Goal: Transaction & Acquisition: Download file/media

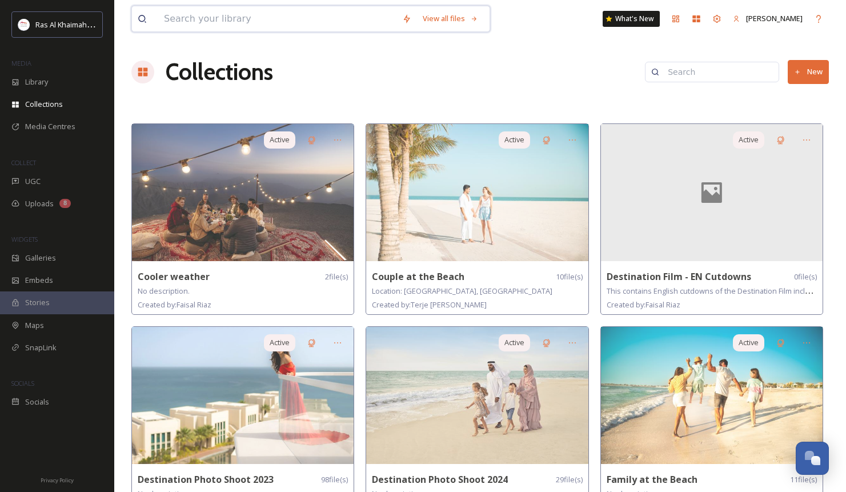
click at [205, 20] on input at bounding box center [277, 18] width 238 height 25
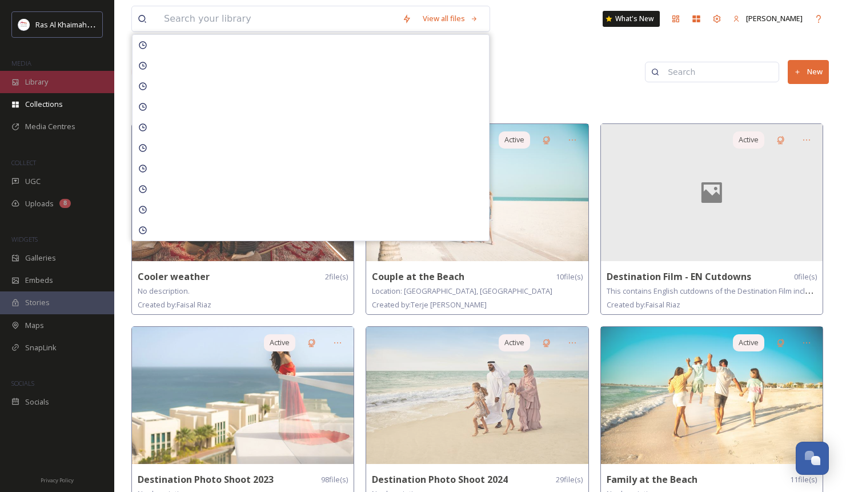
click at [28, 87] on span "Library" at bounding box center [36, 82] width 23 height 11
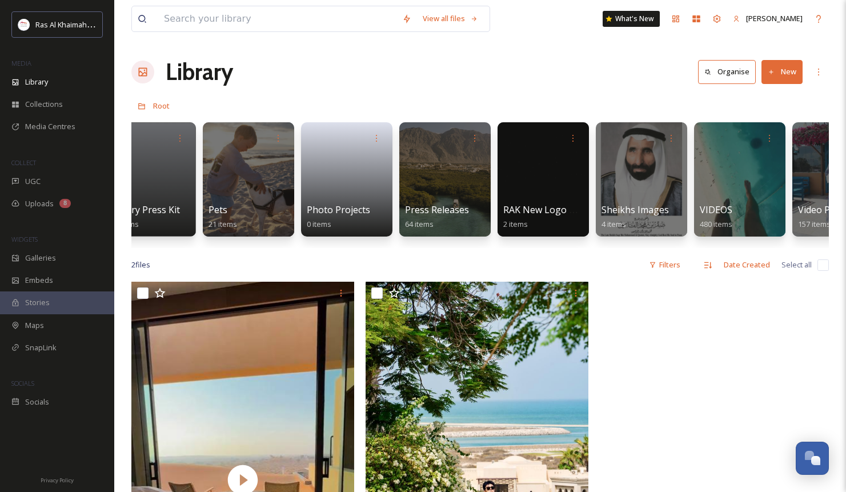
scroll to position [0, 2249]
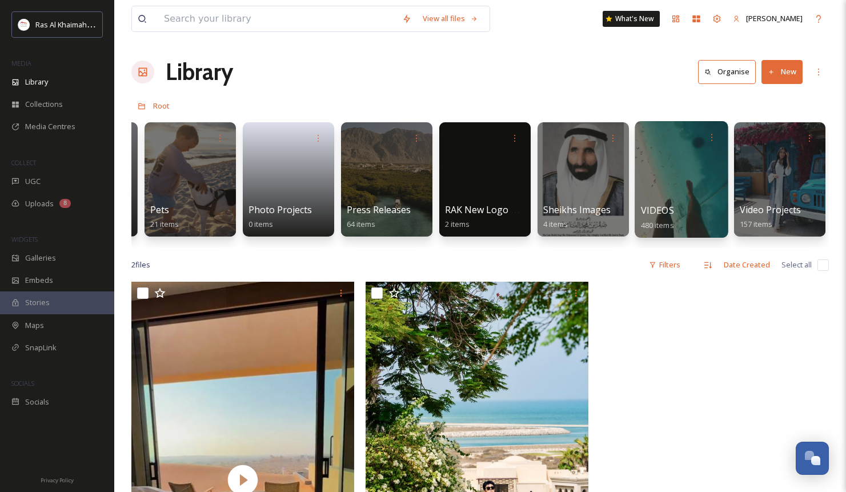
click at [667, 204] on span "VIDEOS" at bounding box center [657, 210] width 33 height 13
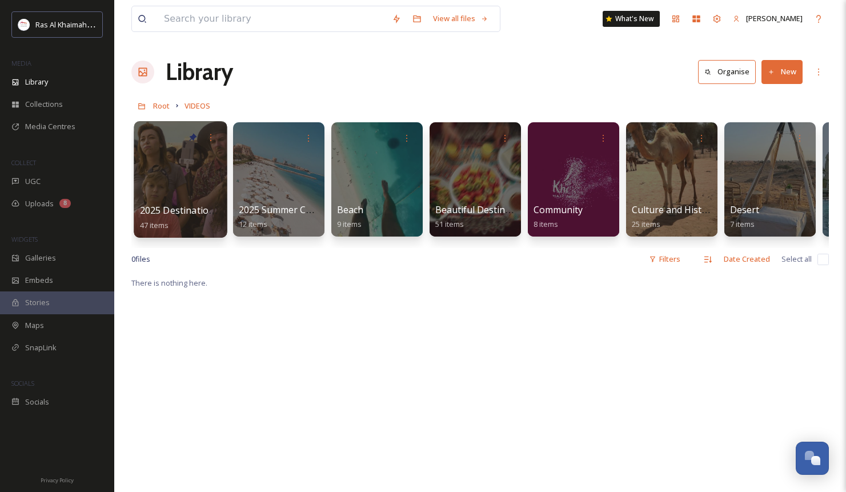
click at [193, 212] on span "2025 Destination Video" at bounding box center [190, 210] width 101 height 13
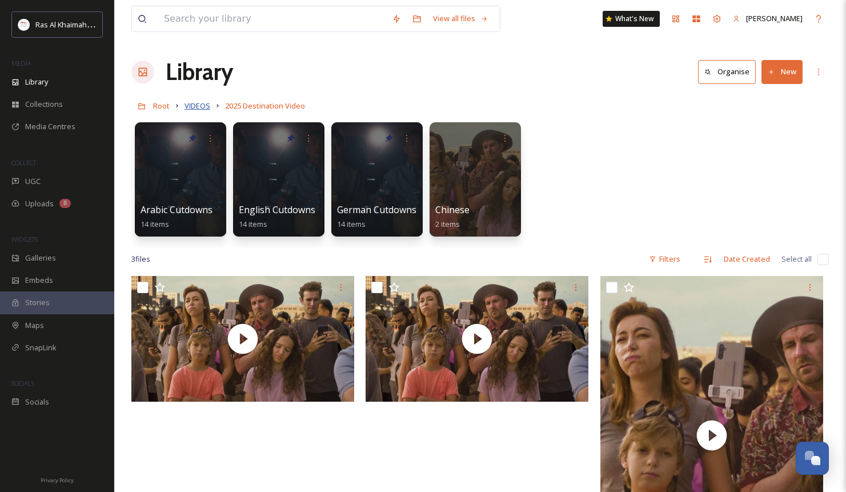
click at [195, 107] on span "VIDEOS" at bounding box center [197, 105] width 26 height 10
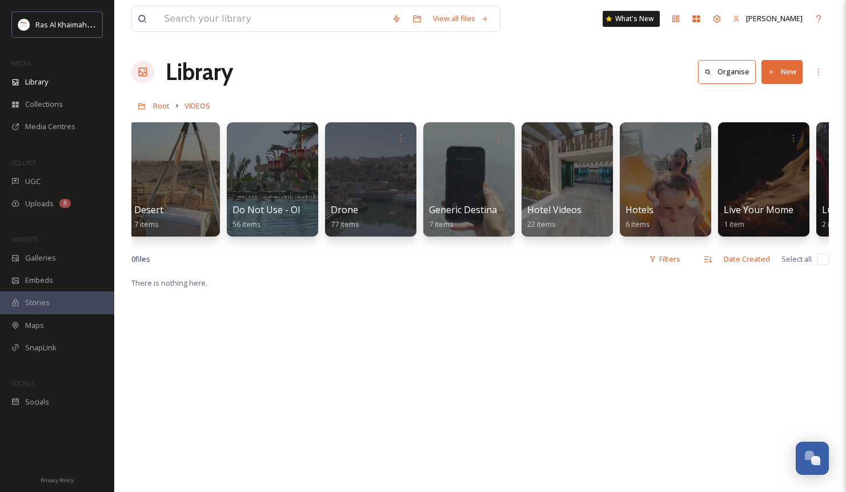
scroll to position [0, 595]
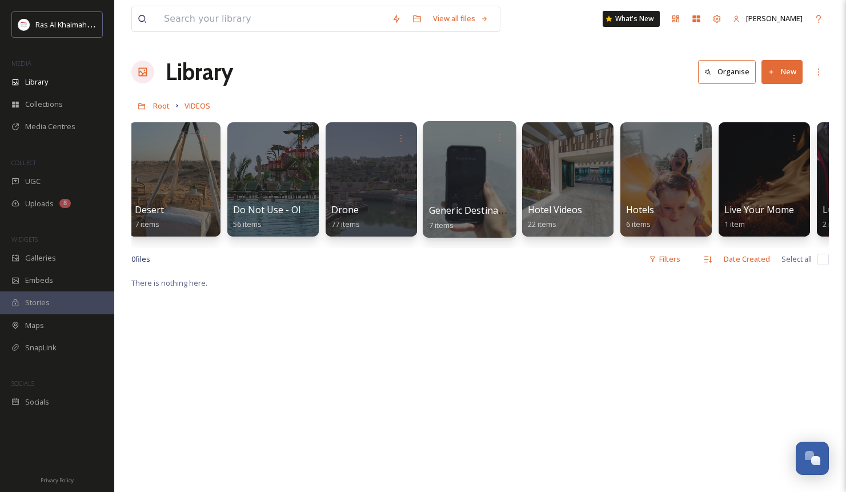
click at [473, 192] on div at bounding box center [468, 179] width 93 height 116
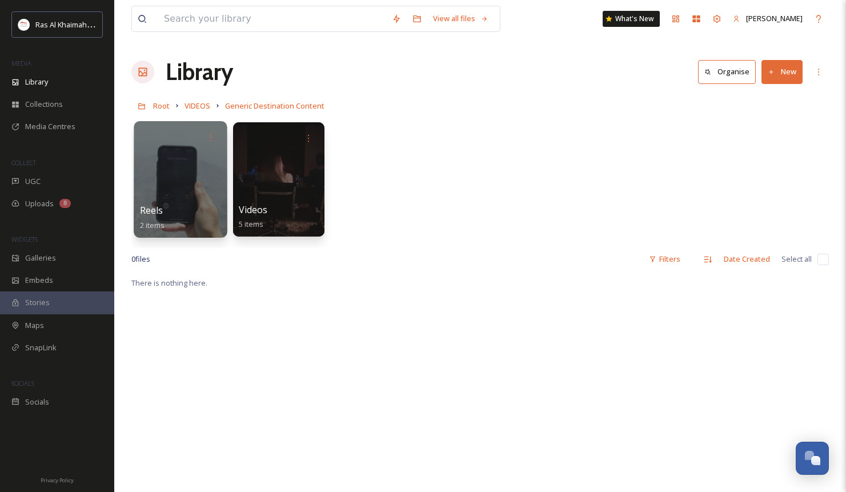
click at [191, 198] on div at bounding box center [180, 179] width 93 height 116
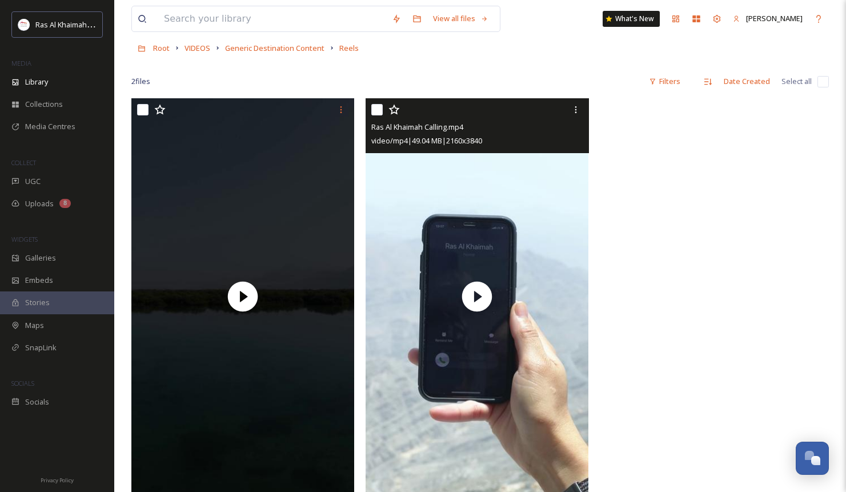
scroll to position [60, 0]
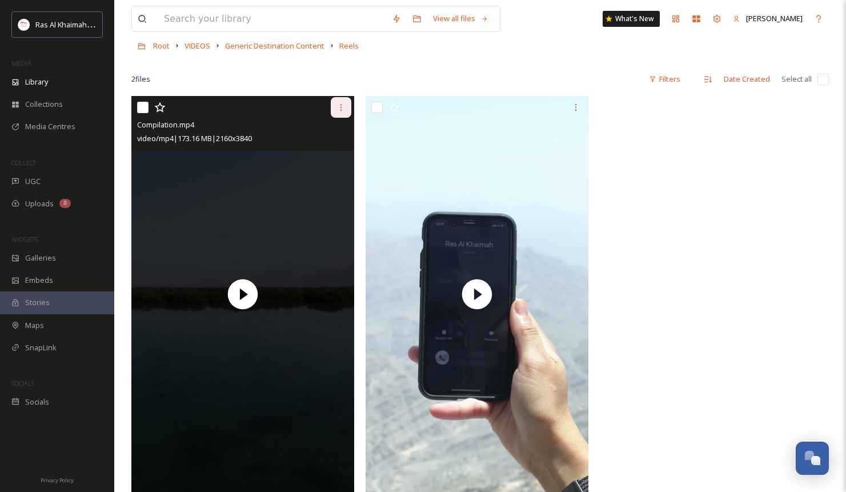
click at [344, 106] on icon at bounding box center [340, 107] width 9 height 9
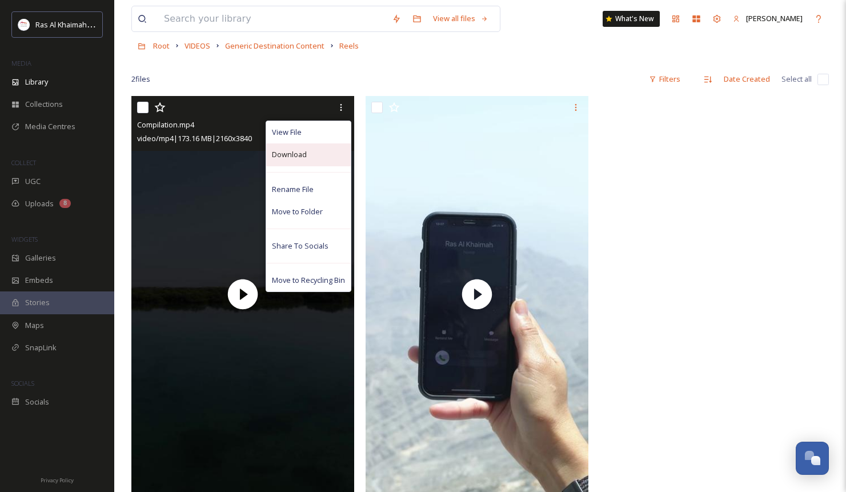
click at [304, 152] on span "Download" at bounding box center [289, 154] width 35 height 11
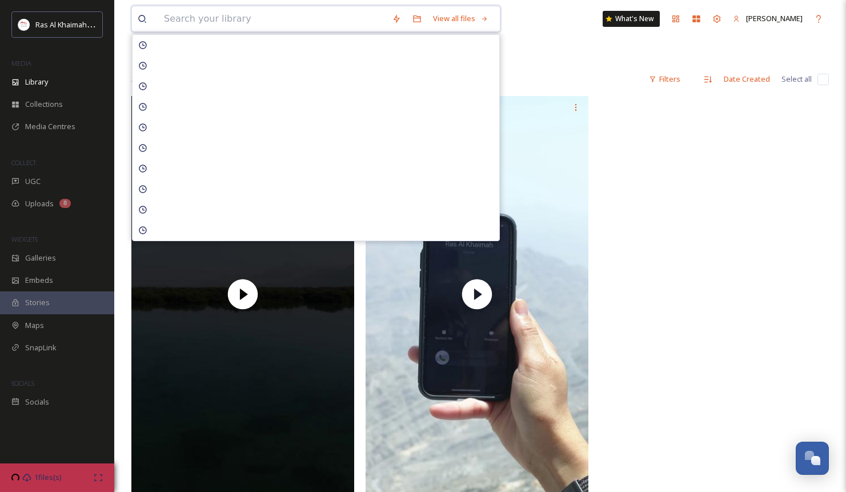
click at [250, 28] on input at bounding box center [272, 18] width 228 height 25
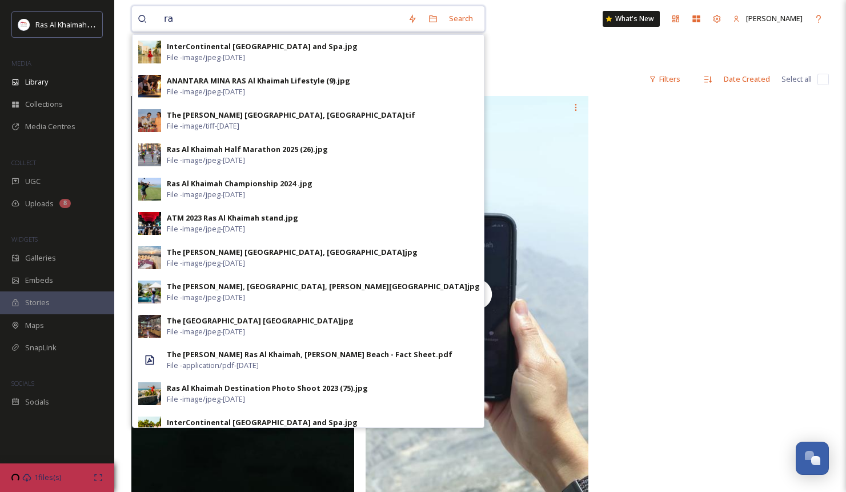
type input "r"
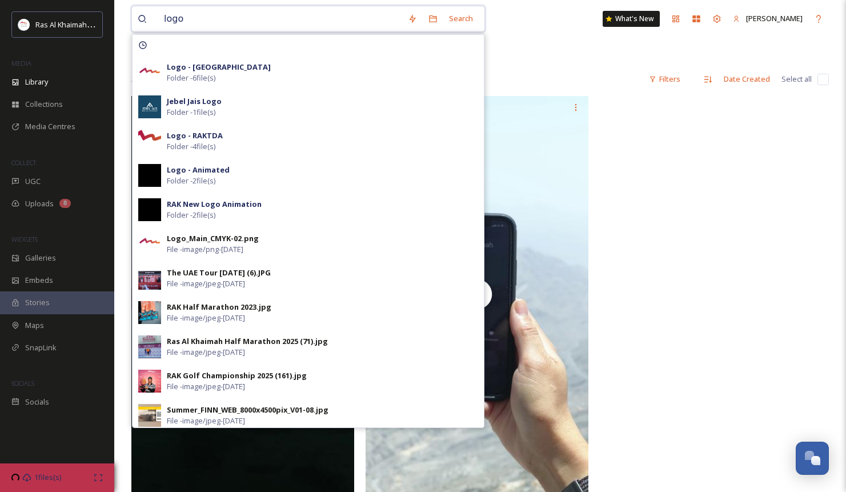
type input "logo"
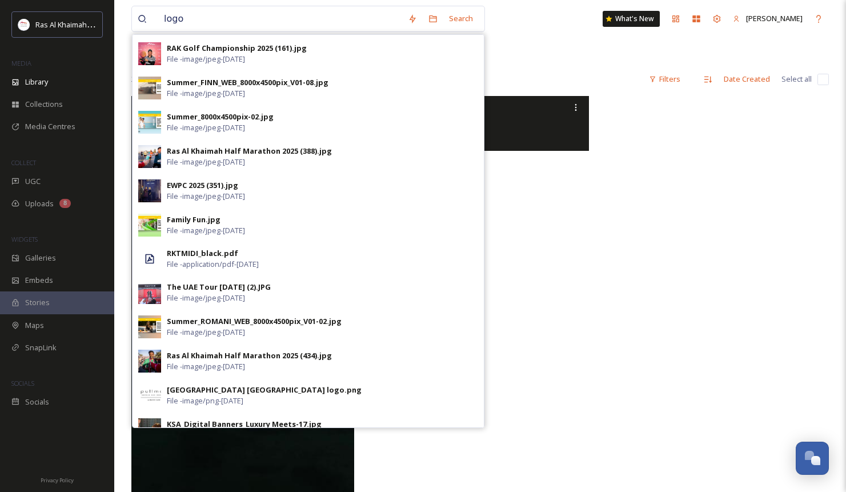
scroll to position [0, 0]
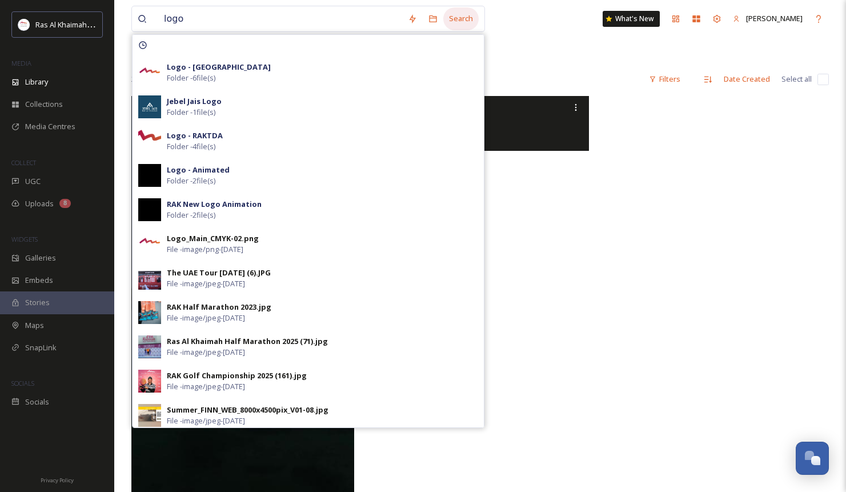
click at [469, 17] on div "Search" at bounding box center [460, 18] width 35 height 22
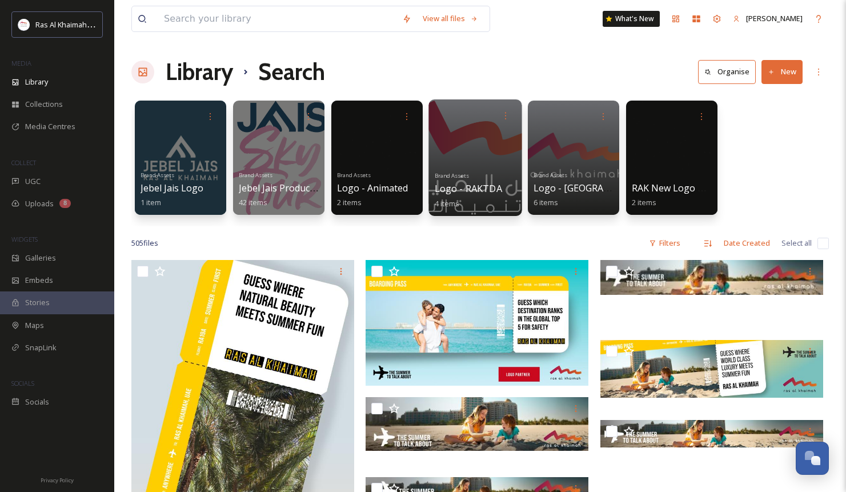
click at [490, 172] on div "Brand Assets Logo - RAKTDA 4 items" at bounding box center [475, 188] width 82 height 42
click at [481, 182] on span "Logo - RAKTDA" at bounding box center [467, 188] width 67 height 13
click at [596, 165] on div at bounding box center [572, 157] width 93 height 116
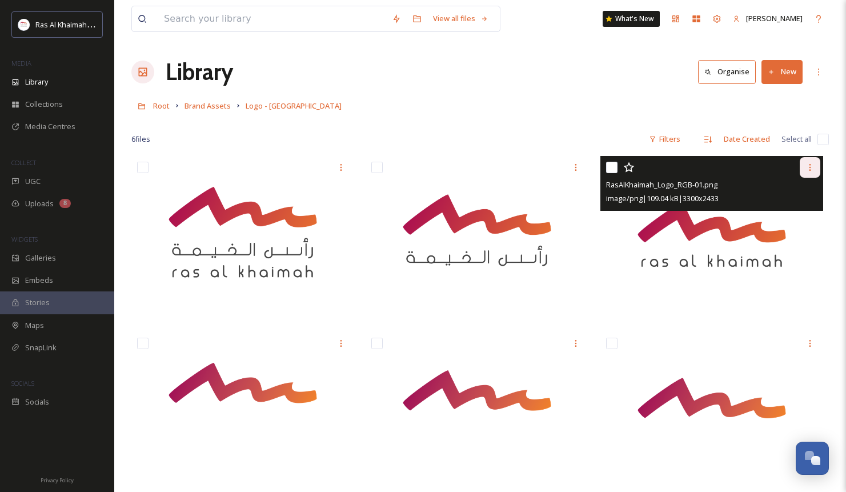
click at [813, 166] on icon at bounding box center [809, 167] width 9 height 9
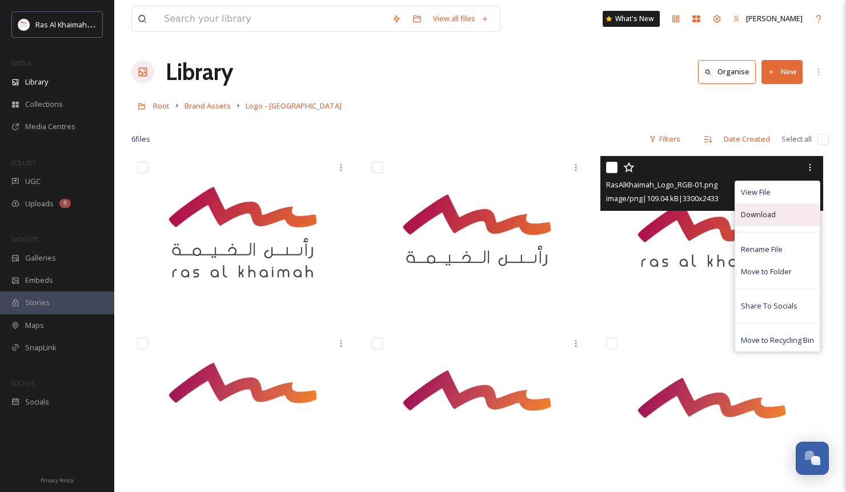
click at [764, 213] on span "Download" at bounding box center [757, 214] width 35 height 11
